Goal: Task Accomplishment & Management: Manage account settings

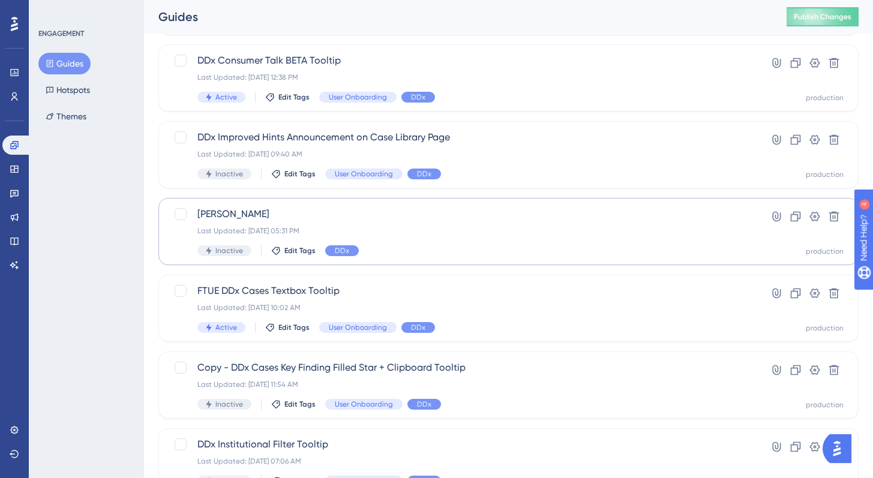
scroll to position [301, 0]
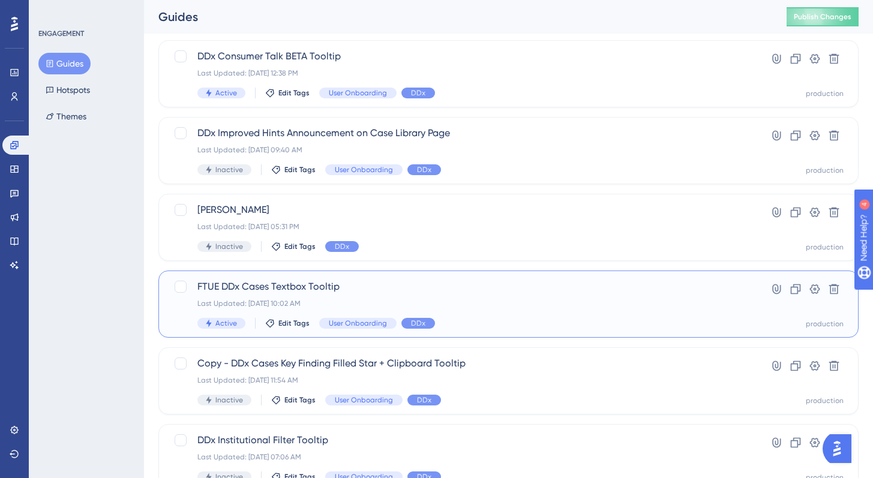
click at [367, 300] on div "Last Updated: May 12 2025, 10:02 AM" at bounding box center [460, 304] width 526 height 10
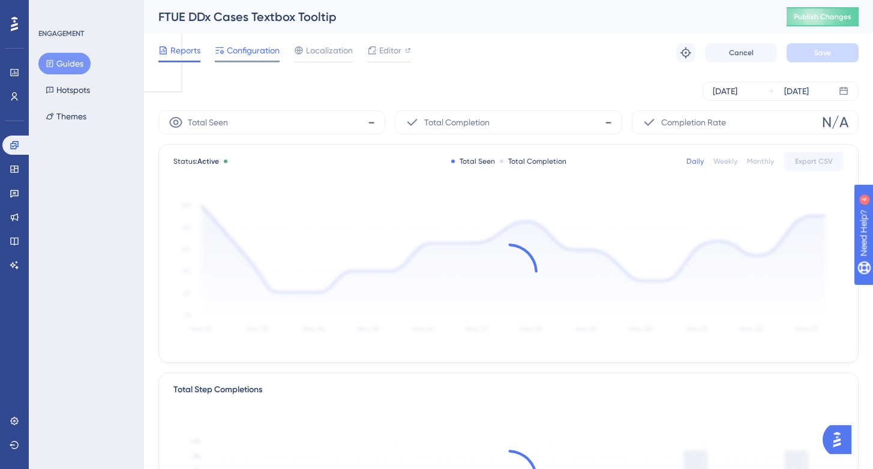
click at [263, 53] on span "Configuration" at bounding box center [253, 50] width 53 height 14
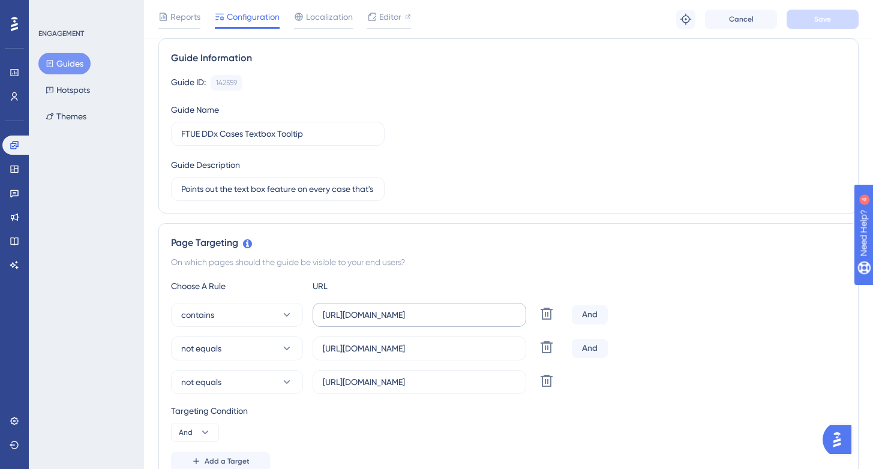
scroll to position [87, 0]
click at [404, 322] on input "https://app.sketchy.com/cases/" at bounding box center [419, 315] width 193 height 13
click at [418, 316] on input "https://app.sketchy.com/cases/" at bounding box center [419, 315] width 193 height 13
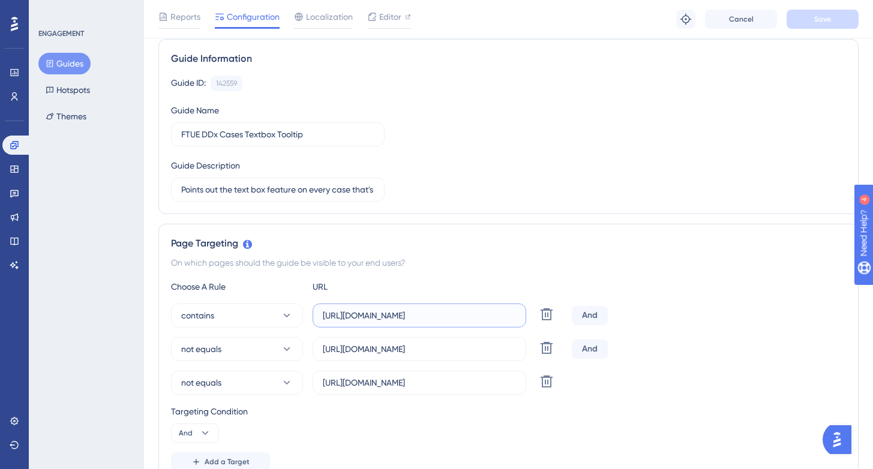
click at [418, 316] on input "https://app.sketchy.com/cases/" at bounding box center [419, 315] width 193 height 13
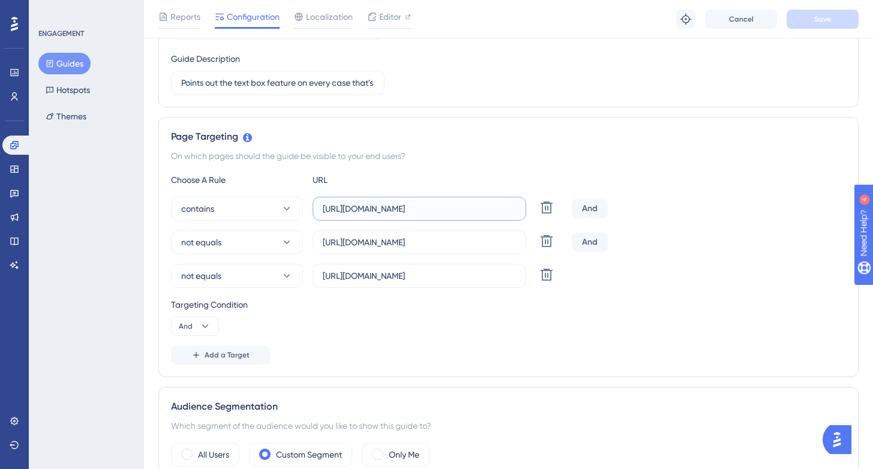
scroll to position [196, 0]
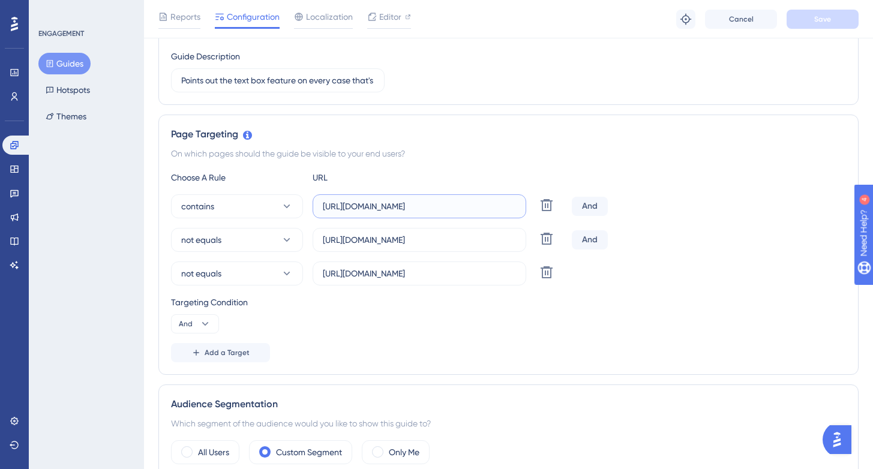
click at [433, 204] on input "https://app.sketchy.com/cases/" at bounding box center [419, 206] width 193 height 13
click at [437, 238] on input "https://app.sketchy.com/cases/bce7bbca-5b30-4a34-9cb0-b998eb43dce4" at bounding box center [419, 239] width 193 height 13
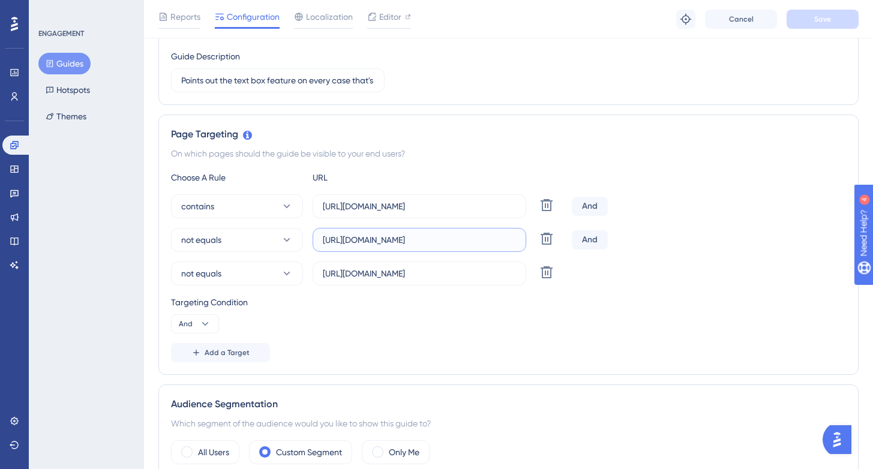
scroll to position [0, 106]
drag, startPoint x: 448, startPoint y: 240, endPoint x: 559, endPoint y: 254, distance: 111.9
click at [559, 254] on div "contains https://app.sketchy.com/cases/ Delete And not equals https://app.sketc…" at bounding box center [508, 239] width 675 height 91
drag, startPoint x: 422, startPoint y: 244, endPoint x: 529, endPoint y: 246, distance: 106.8
click at [529, 246] on div "not equals https://app.sketchy.com/cases/bce7bbca-5b30-4a34-9cb0-b998eb43dce4 D…" at bounding box center [369, 240] width 396 height 24
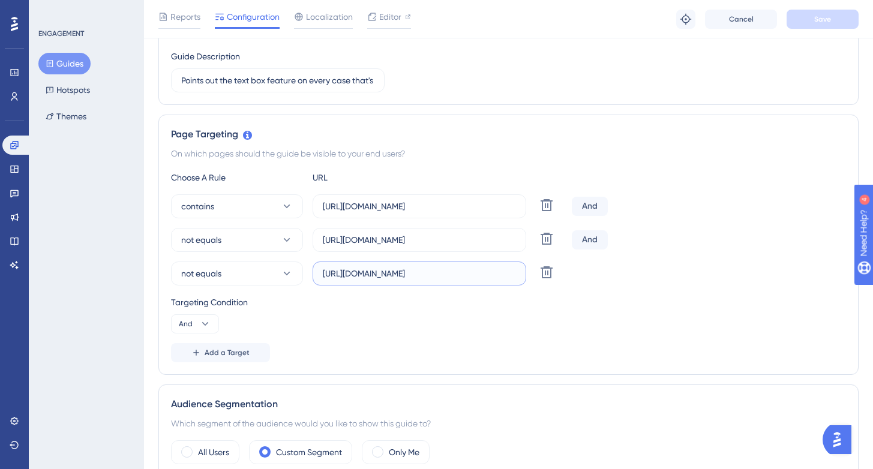
scroll to position [0, 5]
drag, startPoint x: 421, startPoint y: 274, endPoint x: 563, endPoint y: 295, distance: 143.8
click at [563, 295] on div "Choose A Rule URL contains https://app.sketchy.com/cases/ Delete And not equals…" at bounding box center [508, 266] width 675 height 192
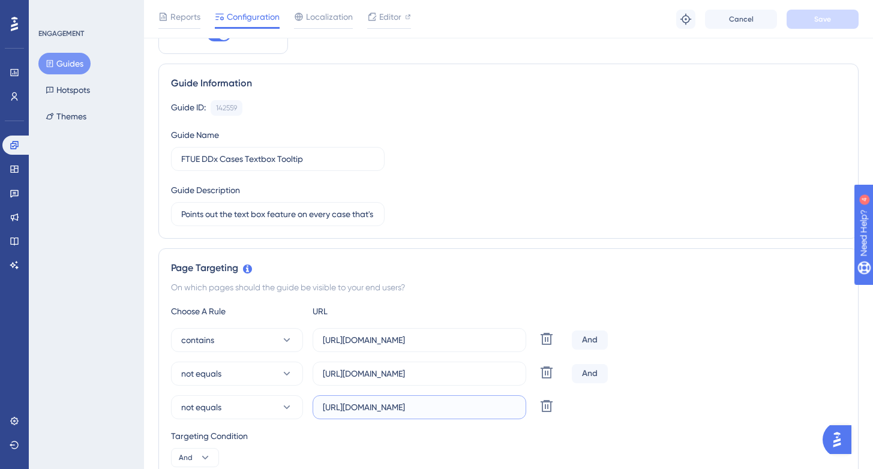
scroll to position [0, 0]
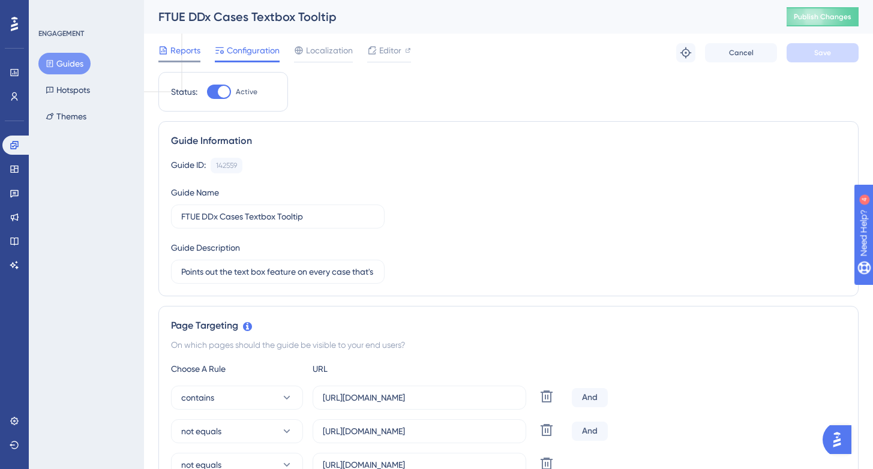
click at [184, 59] on div "Reports" at bounding box center [179, 52] width 42 height 19
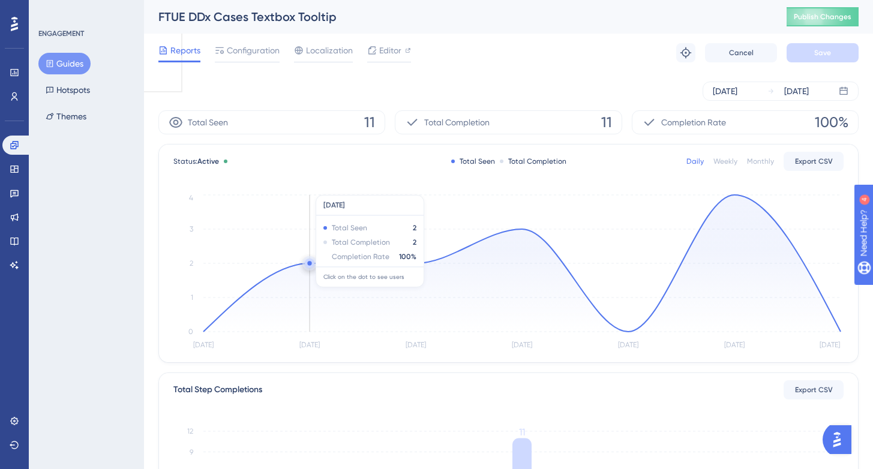
click at [309, 264] on circle at bounding box center [309, 263] width 4 height 4
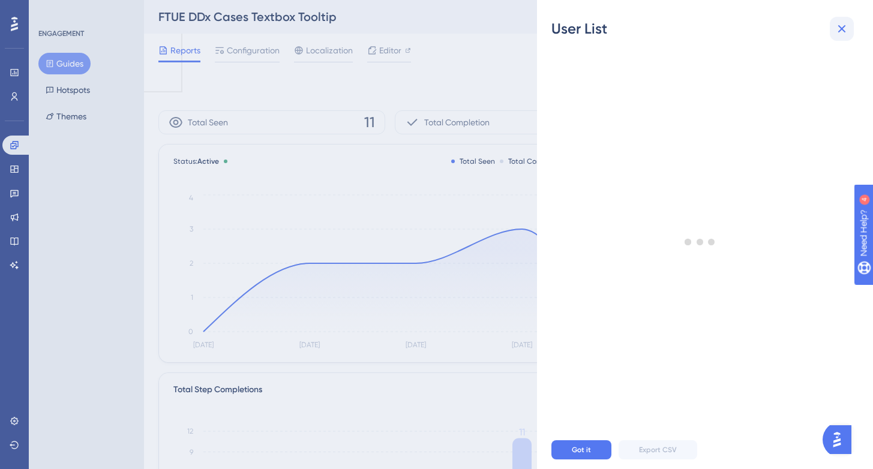
click at [843, 29] on icon at bounding box center [842, 29] width 8 height 8
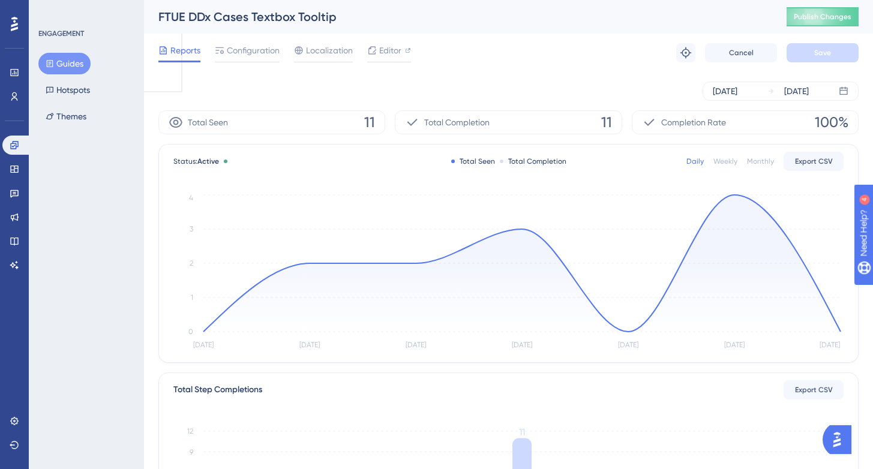
click at [735, 193] on icon "Aug 6 Aug 7 Aug 8 Aug 9 Aug 10 Aug 11 Aug 12 0 1 2 3 4" at bounding box center [508, 272] width 670 height 161
click at [734, 196] on circle at bounding box center [734, 195] width 4 height 4
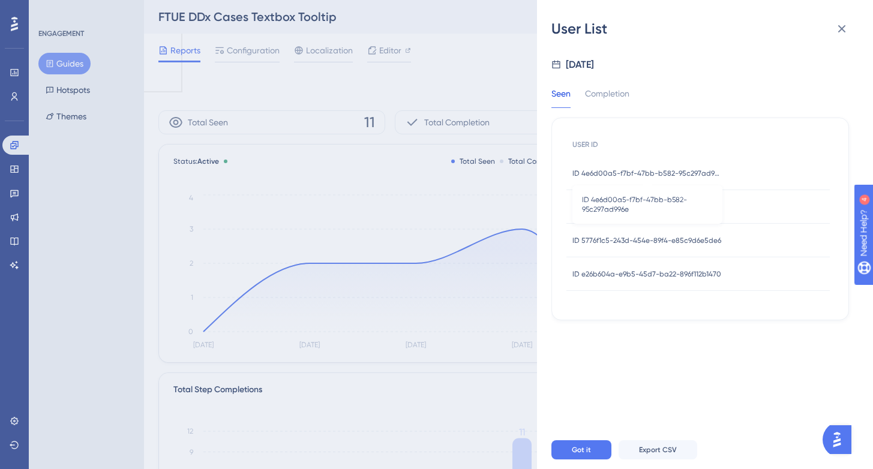
click at [695, 176] on span "ID 4e6d00a5-f7bf-47bb-b582-95c297ad996e" at bounding box center [647, 174] width 150 height 10
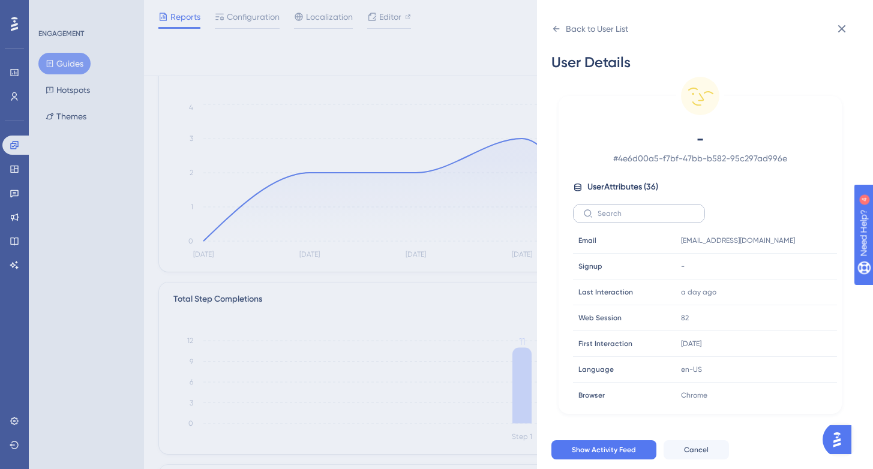
scroll to position [88, 0]
click at [557, 28] on icon at bounding box center [556, 29] width 10 height 10
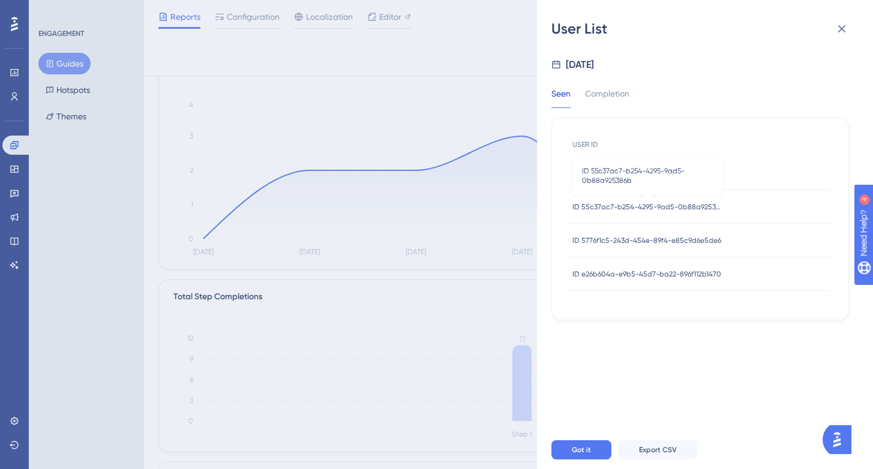
click at [630, 206] on span "ID 55c37ac7-b254-4295-9ad5-0b88a925386b" at bounding box center [647, 207] width 150 height 10
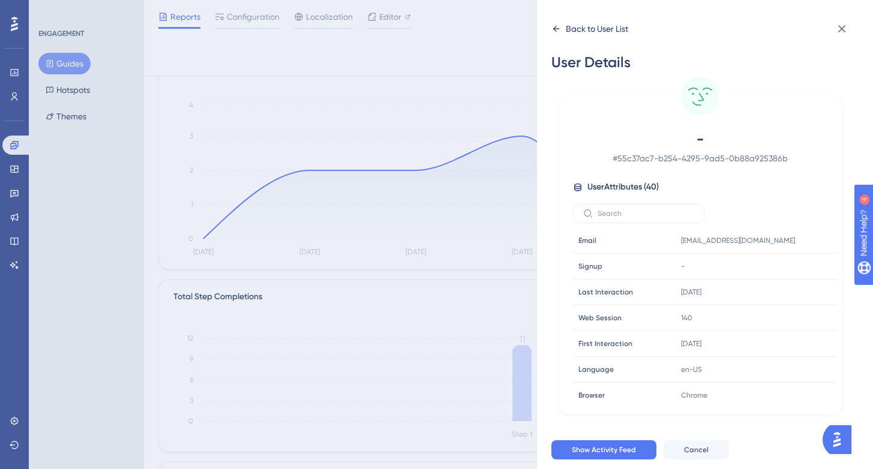
click at [559, 27] on icon at bounding box center [556, 29] width 10 height 10
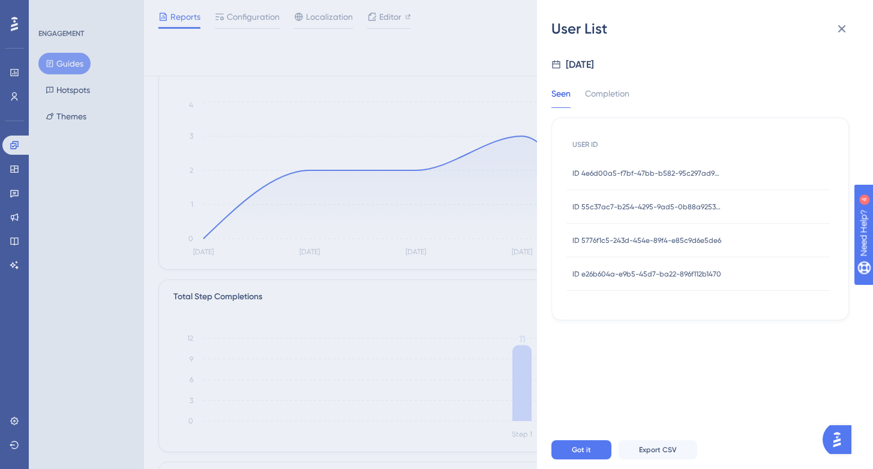
click at [618, 247] on div "ID 5776f1c5-243d-454e-89f4-e85c9d6e5de6 ID 5776f1c5-243d-454e-89f4-e85c9d6e5de6" at bounding box center [646, 241] width 149 height 34
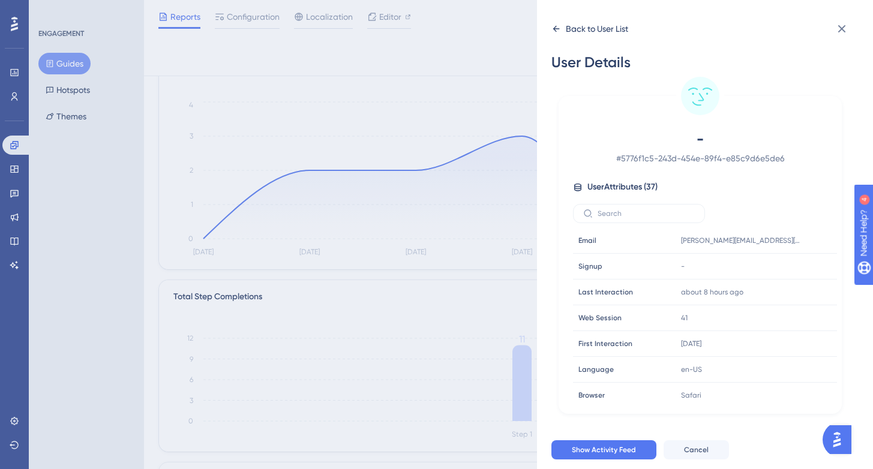
click at [556, 28] on icon at bounding box center [556, 29] width 10 height 10
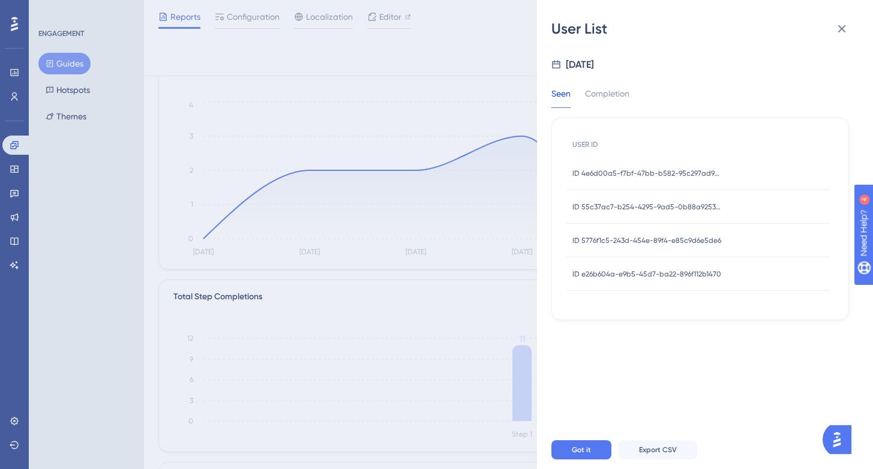
click at [582, 266] on div "ID e26b604a-e9b5-45d7-ba22-896f112b1470 ID e26b604a-e9b5-45d7-ba22-896f112b1470" at bounding box center [646, 274] width 149 height 34
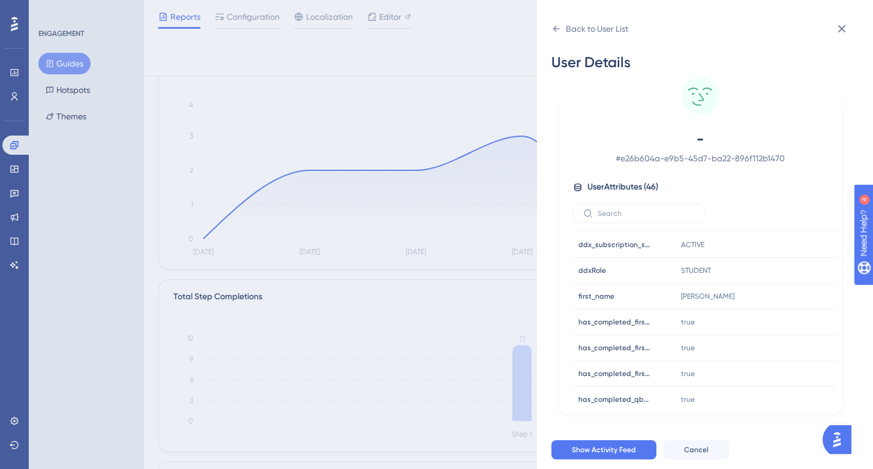
scroll to position [544, 0]
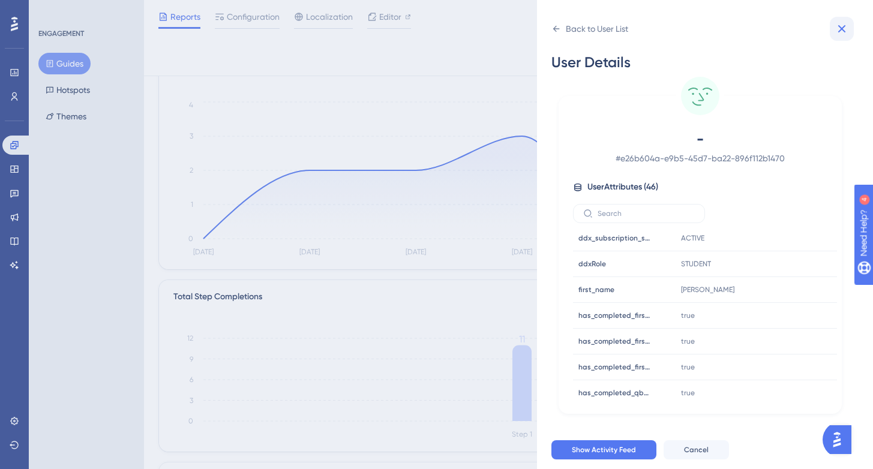
click at [840, 31] on icon at bounding box center [842, 29] width 8 height 8
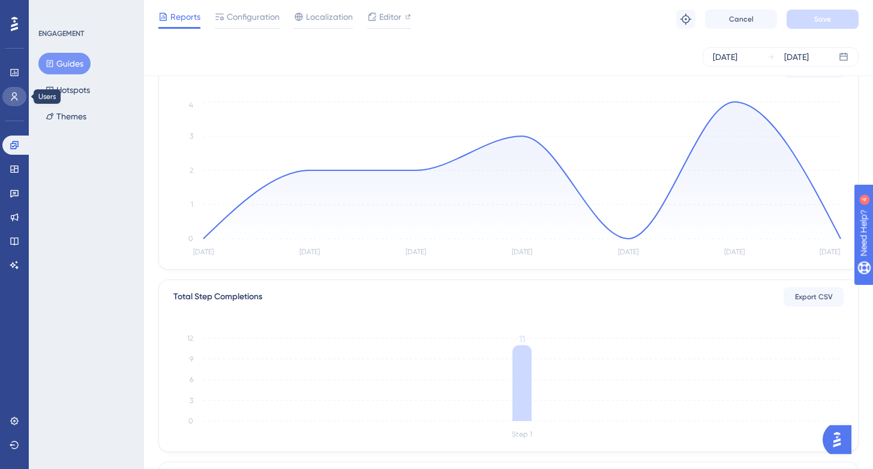
click at [17, 96] on icon at bounding box center [15, 97] width 10 height 10
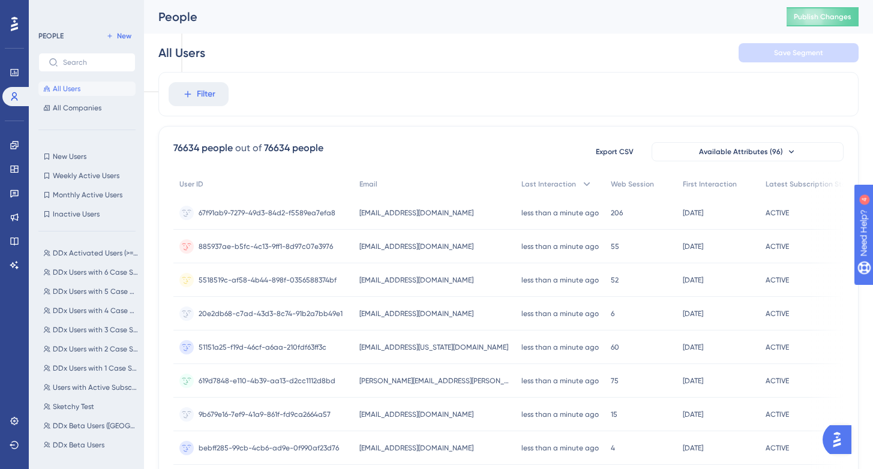
click at [140, 218] on div "PEOPLE New All Users All Companies New Users New Users Weekly Active Users Week…" at bounding box center [86, 234] width 115 height 469
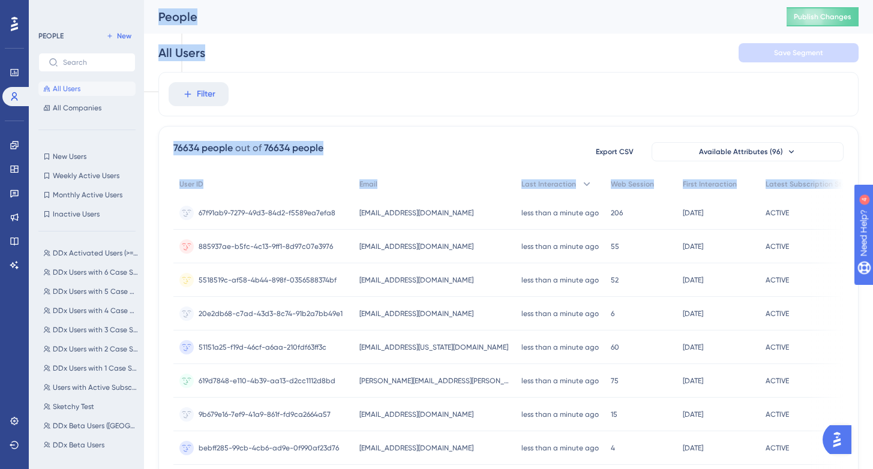
drag, startPoint x: 143, startPoint y: 220, endPoint x: 172, endPoint y: 222, distance: 28.9
click at [172, 222] on div "Performance Users Engagement Widgets Feedback Product Updates Knowledge Base AI…" at bounding box center [508, 470] width 729 height 941
click at [155, 225] on div "Performance Users Engagement Widgets Feedback Product Updates Knowledge Base AI…" at bounding box center [508, 470] width 729 height 941
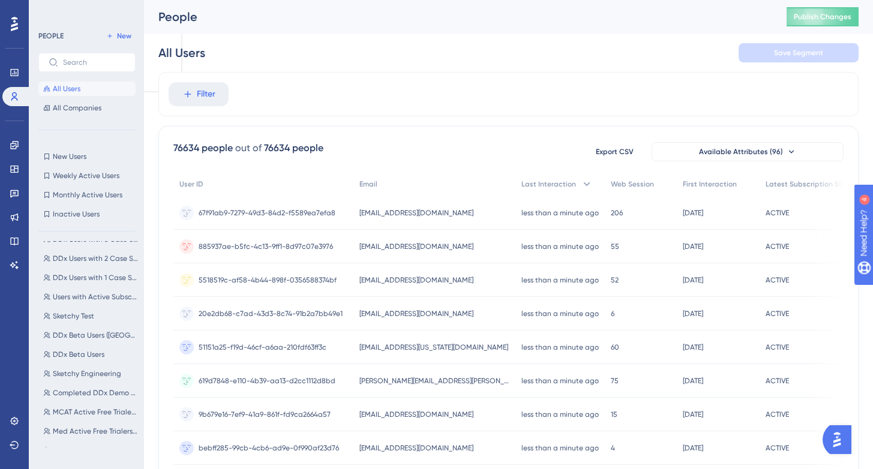
scroll to position [149, 0]
click at [91, 412] on span "Med Active Subscribers" at bounding box center [92, 411] width 79 height 10
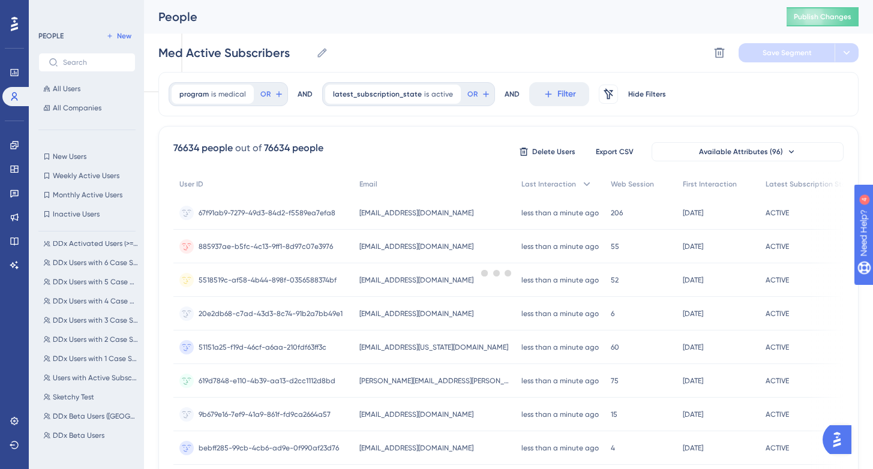
scroll to position [0, 0]
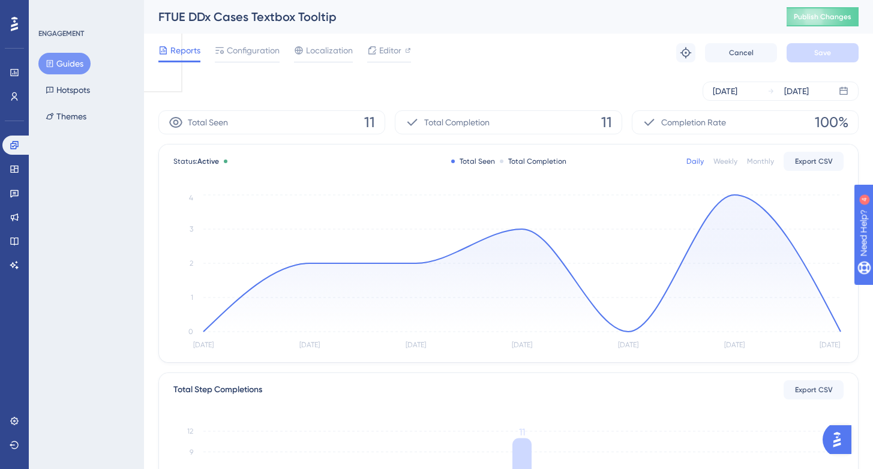
click at [267, 38] on div "Reports Configuration Localization Editor Troubleshoot Cancel Save" at bounding box center [508, 53] width 700 height 38
click at [260, 52] on span "Configuration" at bounding box center [253, 50] width 53 height 14
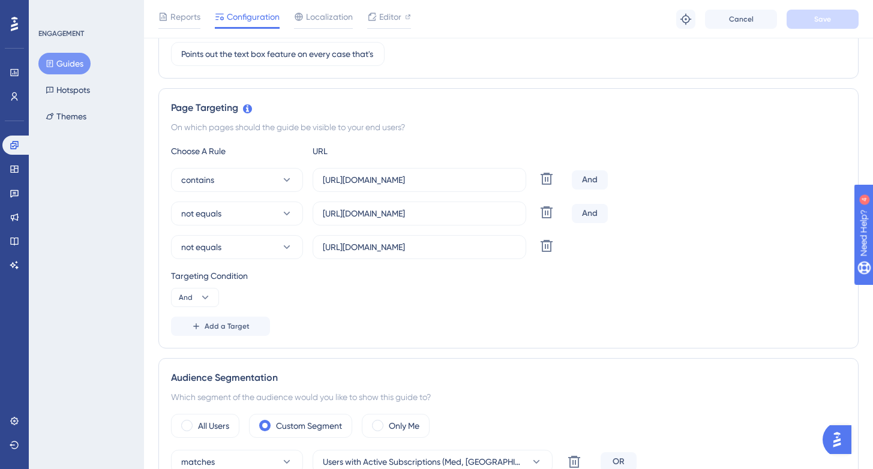
scroll to position [242, 0]
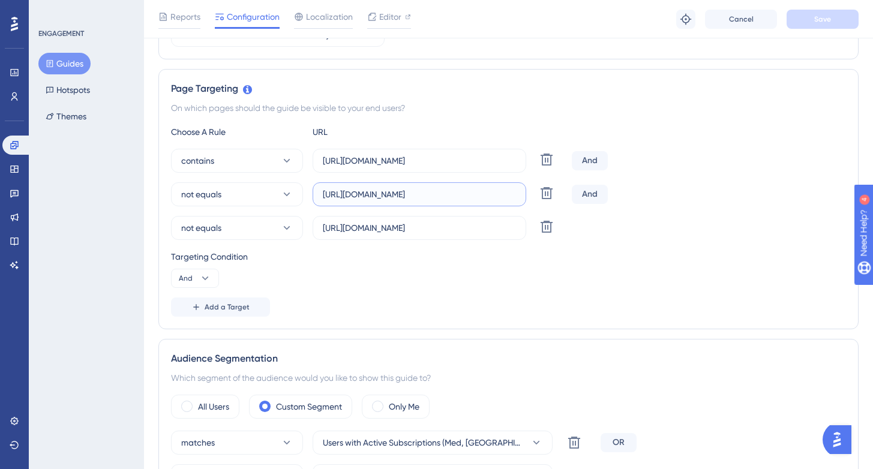
click at [404, 200] on input "https://app.sketchy.com/cases/bce7bbca-5b30-4a34-9cb0-b998eb43dce4" at bounding box center [419, 194] width 193 height 13
click at [502, 193] on input "https://app.sketchy.com/cases/bce7bbca-5b30-4a34-9cb0-b998eb43dce4" at bounding box center [419, 194] width 193 height 13
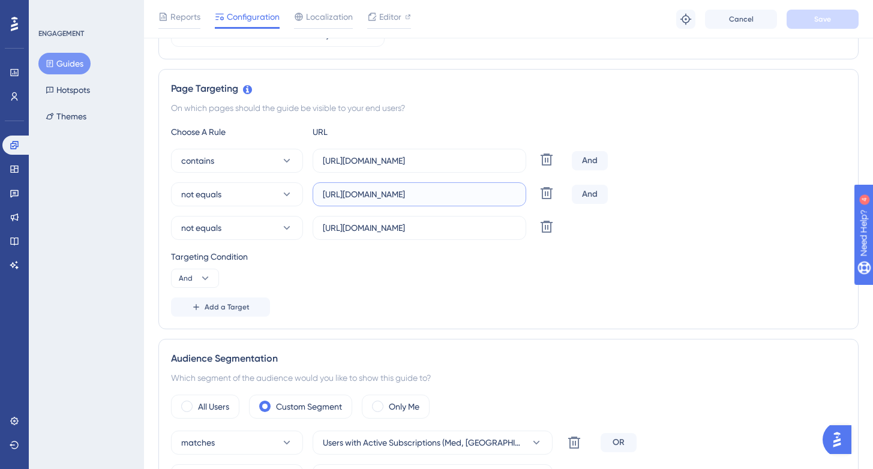
scroll to position [0, 106]
drag, startPoint x: 502, startPoint y: 193, endPoint x: 533, endPoint y: 194, distance: 31.8
click at [533, 194] on div "not equals https://app.sketchy.com/cases/bce7bbca-5b30-4a34-9cb0-b998eb43dce4 D…" at bounding box center [369, 194] width 396 height 24
click at [476, 191] on input "https://app.sketchy.com/cases/bce7bbca-5b30-4a34-9cb0-b998eb43dce4" at bounding box center [419, 194] width 193 height 13
click at [441, 194] on input "https://app.sketchy.com/cases/bce7bbca-5b30-4a34-9cb0-b998eb43dce4" at bounding box center [419, 194] width 193 height 13
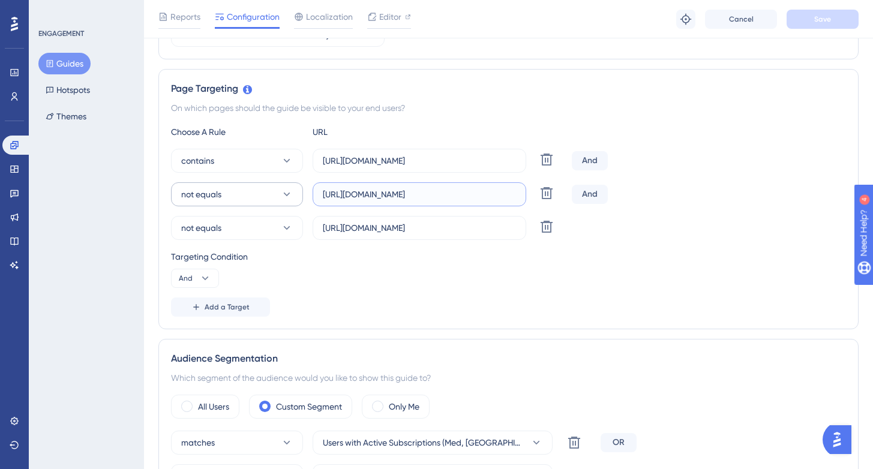
scroll to position [0, 0]
drag, startPoint x: 441, startPoint y: 194, endPoint x: 290, endPoint y: 188, distance: 151.3
click at [290, 188] on div "not equals https://app.sketchy.com/cases/bce7bbca-5b30-4a34-9cb0-b998eb43dce4 D…" at bounding box center [369, 194] width 396 height 24
click at [374, 196] on input "https://app.sketchy.com/cases/bce7bbca-5b30-4a34-9cb0-b998eb43dce4" at bounding box center [419, 194] width 193 height 13
drag, startPoint x: 354, startPoint y: 196, endPoint x: 307, endPoint y: 198, distance: 46.9
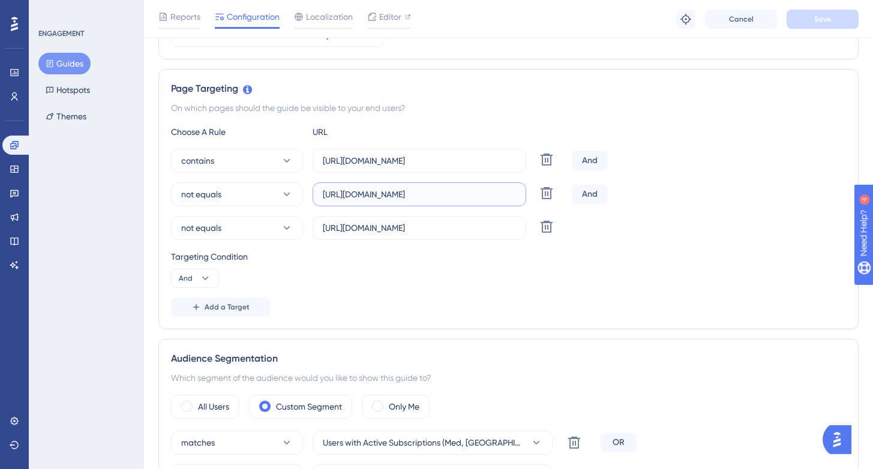
click at [307, 198] on div "not equals https://app.sketchy.com/cases/bce7bbca-5b30-4a34-9cb0-b998eb43dce4 D…" at bounding box center [369, 194] width 396 height 24
type input "app.sketchy.com/cases/bce7bbca-5b30-4a34-9cb0-b998eb43dce4"
drag, startPoint x: 354, startPoint y: 165, endPoint x: 313, endPoint y: 156, distance: 42.4
click at [313, 156] on label "https://app.sketchy.com/cases/" at bounding box center [420, 161] width 214 height 24
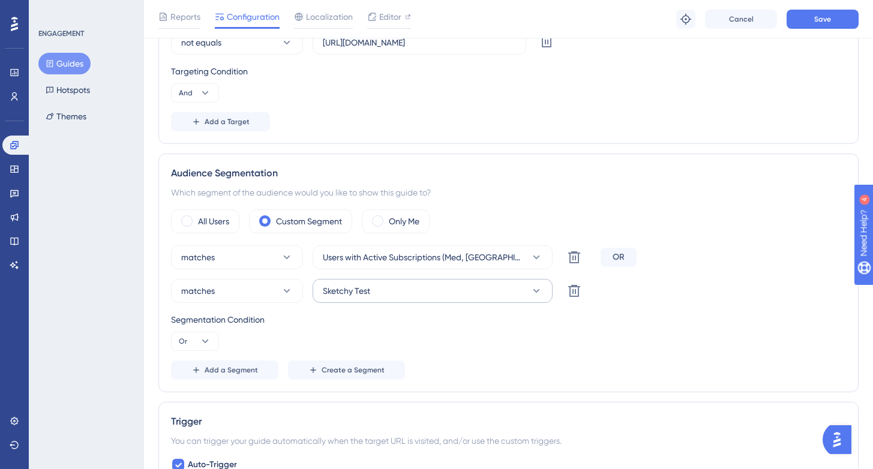
scroll to position [430, 0]
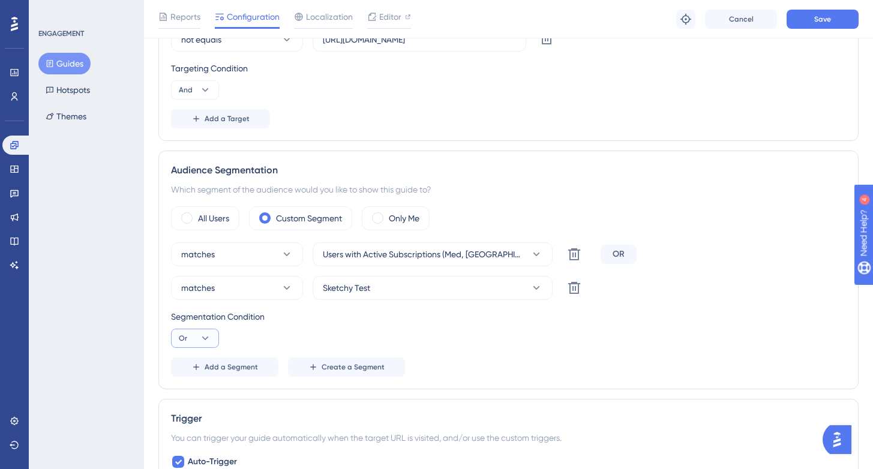
click at [201, 343] on icon at bounding box center [205, 338] width 12 height 12
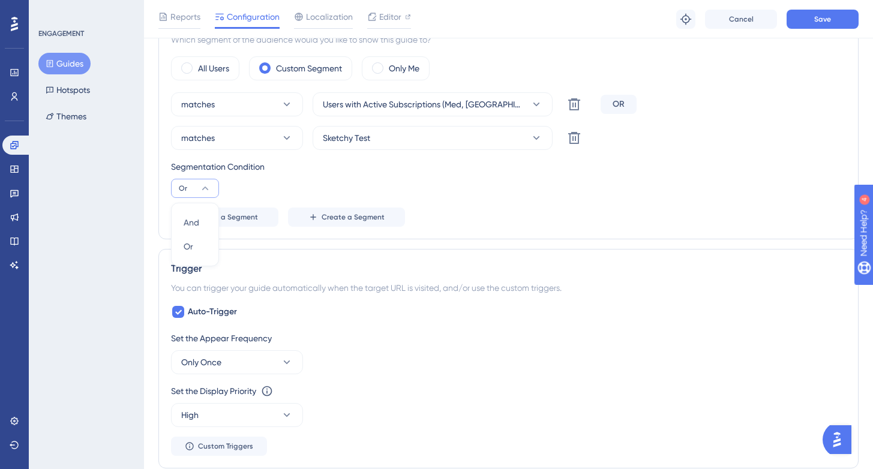
click at [532, 254] on div "Trigger You can trigger your guide automatically when the target URL is visited…" at bounding box center [508, 359] width 700 height 220
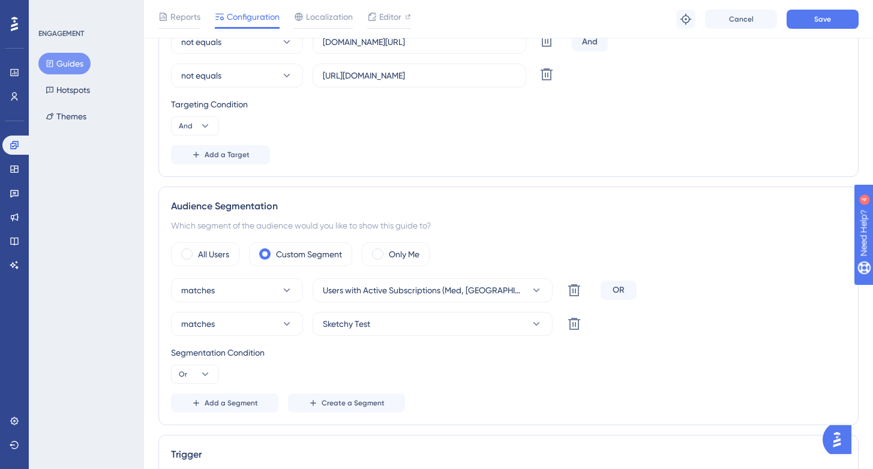
scroll to position [397, 0]
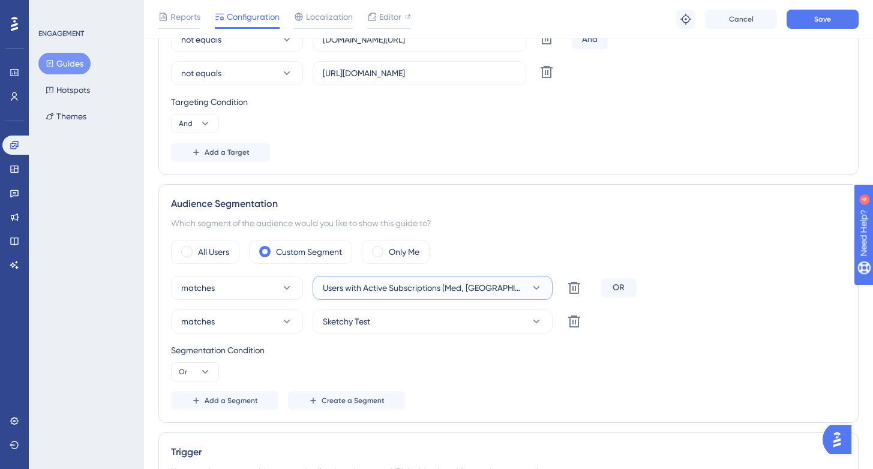
click at [445, 284] on span "Users with Active Subscriptions (Med, [GEOGRAPHIC_DATA], NP) Exclude DDx Instit…" at bounding box center [424, 288] width 203 height 14
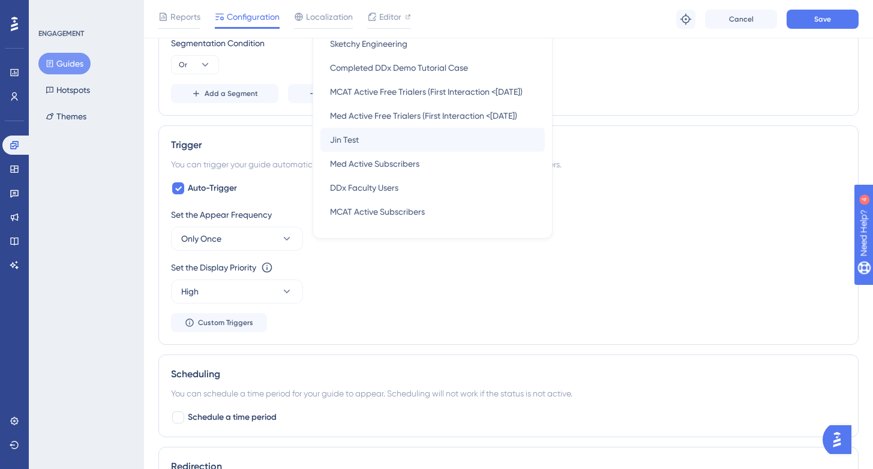
scroll to position [708, 0]
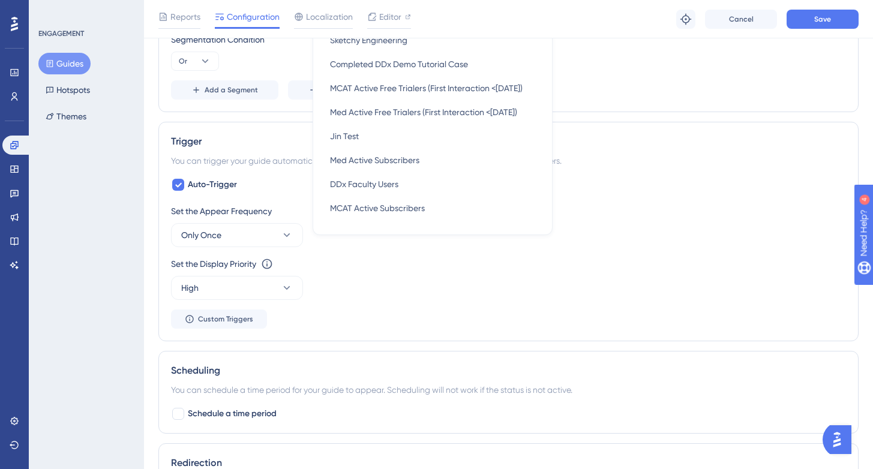
click at [57, 193] on div "ENGAGEMENT Guides Hotspots Themes" at bounding box center [86, 234] width 115 height 469
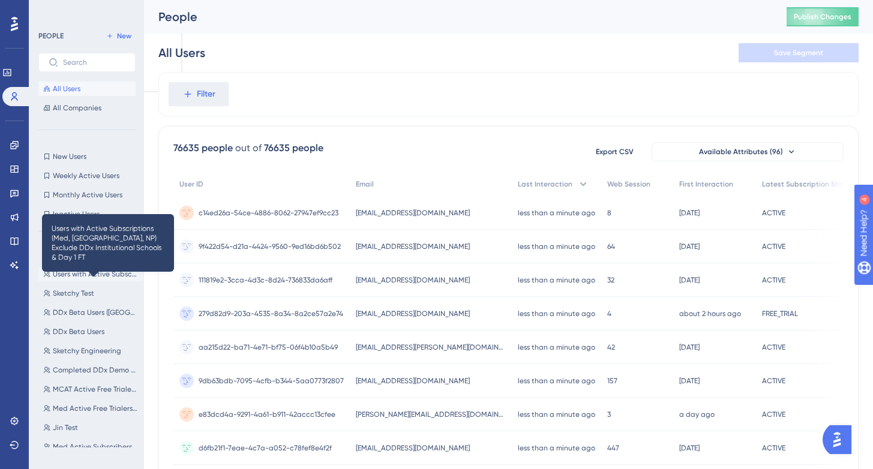
click at [101, 272] on span "Users with Active Subscriptions (Med, [GEOGRAPHIC_DATA], NP) Exclude DDx Instit…" at bounding box center [95, 274] width 85 height 10
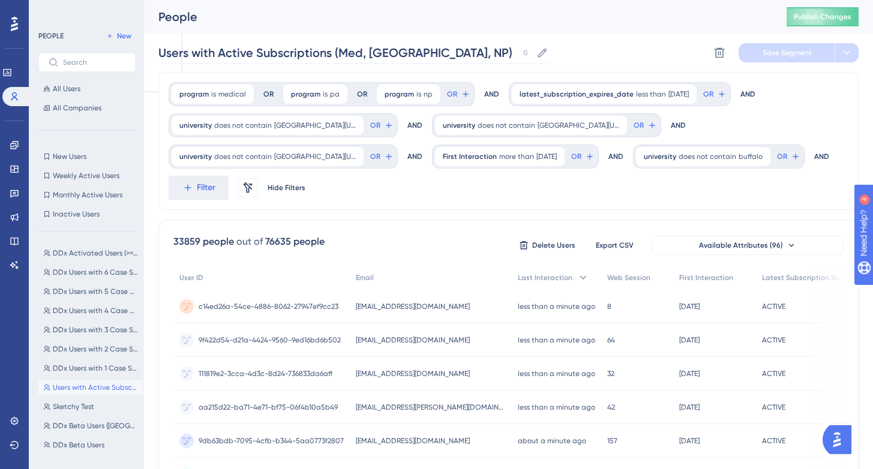
scroll to position [0, 9]
click at [460, 155] on span "First Interaction" at bounding box center [470, 157] width 54 height 10
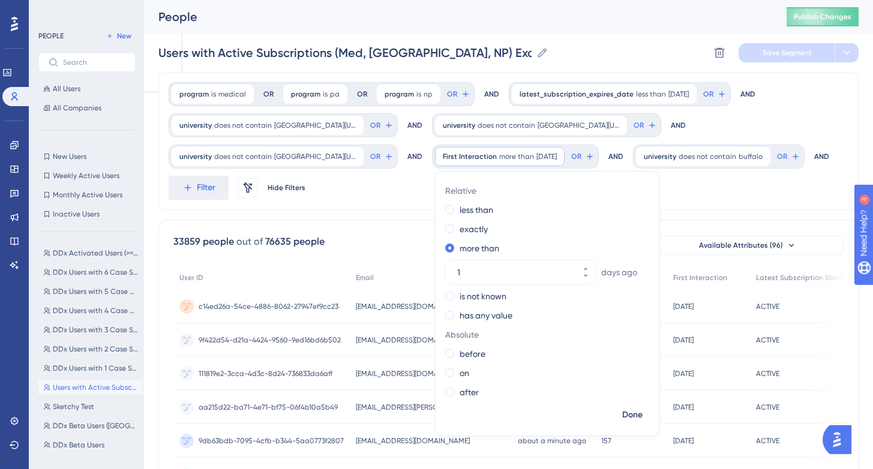
click at [395, 194] on div "program is medical medical Remove OR program is pa pa Remove OR program is np n…" at bounding box center [508, 141] width 700 height 138
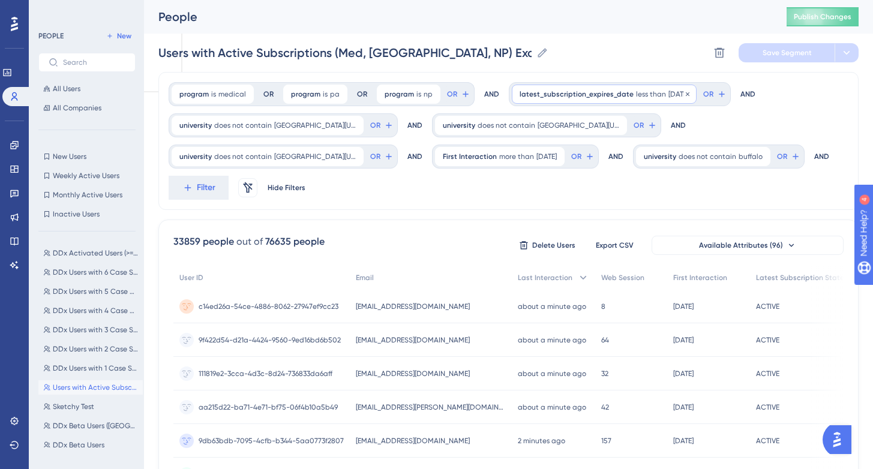
click at [546, 98] on span "latest_subscription_expires_date" at bounding box center [577, 94] width 114 height 10
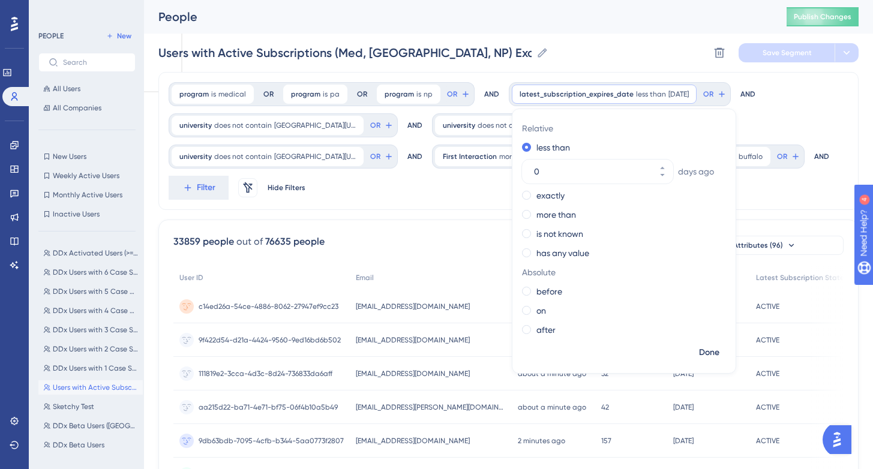
click at [596, 35] on div "Users with Active Subscriptions (Med, [GEOGRAPHIC_DATA], NP) Exclude DDx Instit…" at bounding box center [508, 53] width 700 height 38
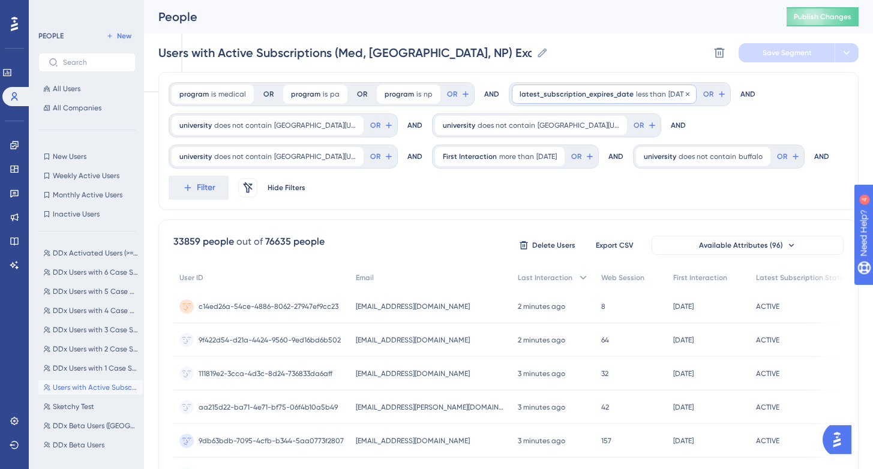
click at [636, 96] on span "less than" at bounding box center [651, 94] width 30 height 10
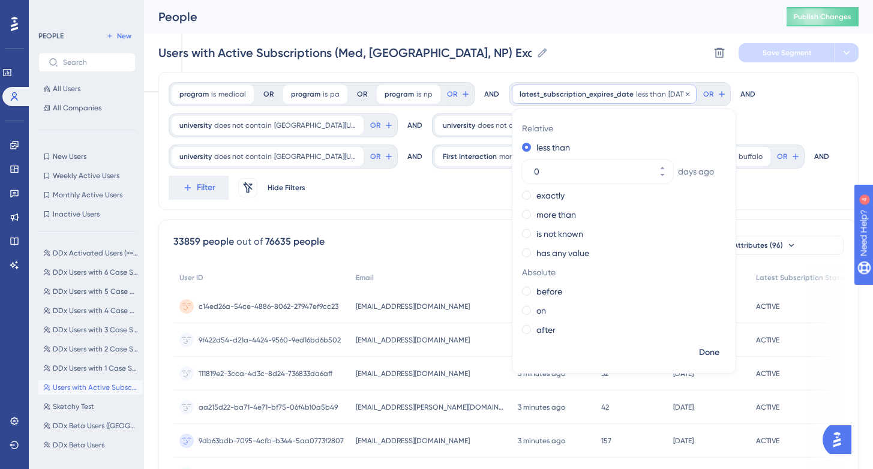
click at [636, 96] on span "less than" at bounding box center [651, 94] width 30 height 10
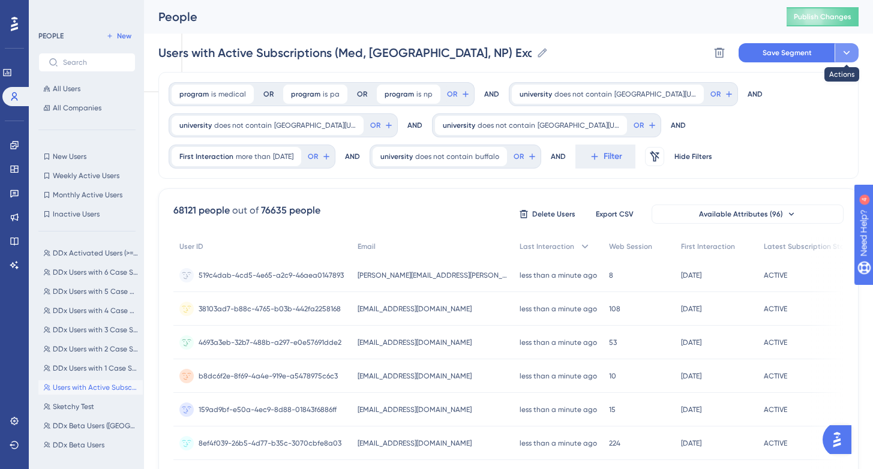
click at [841, 55] on icon at bounding box center [847, 53] width 12 height 12
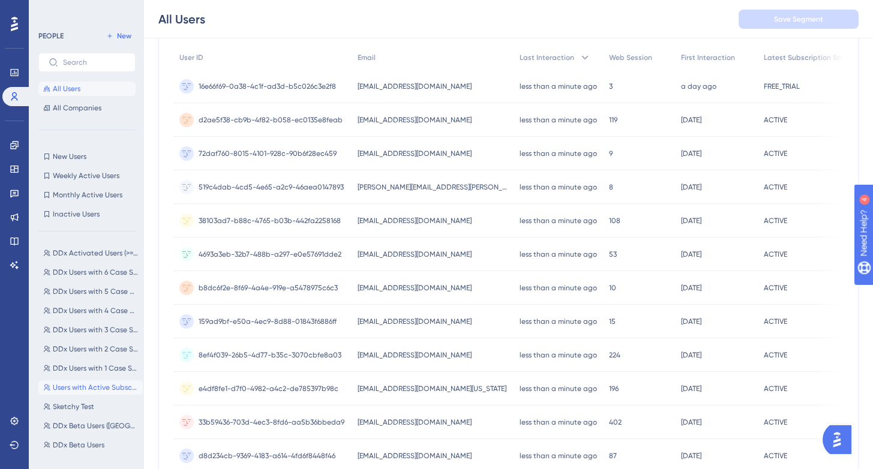
click at [77, 382] on button "Users with Active Subscriptions (Med, [GEOGRAPHIC_DATA], NP) Exclude DDx Instit…" at bounding box center [90, 387] width 104 height 14
